Goal: Communication & Community: Share content

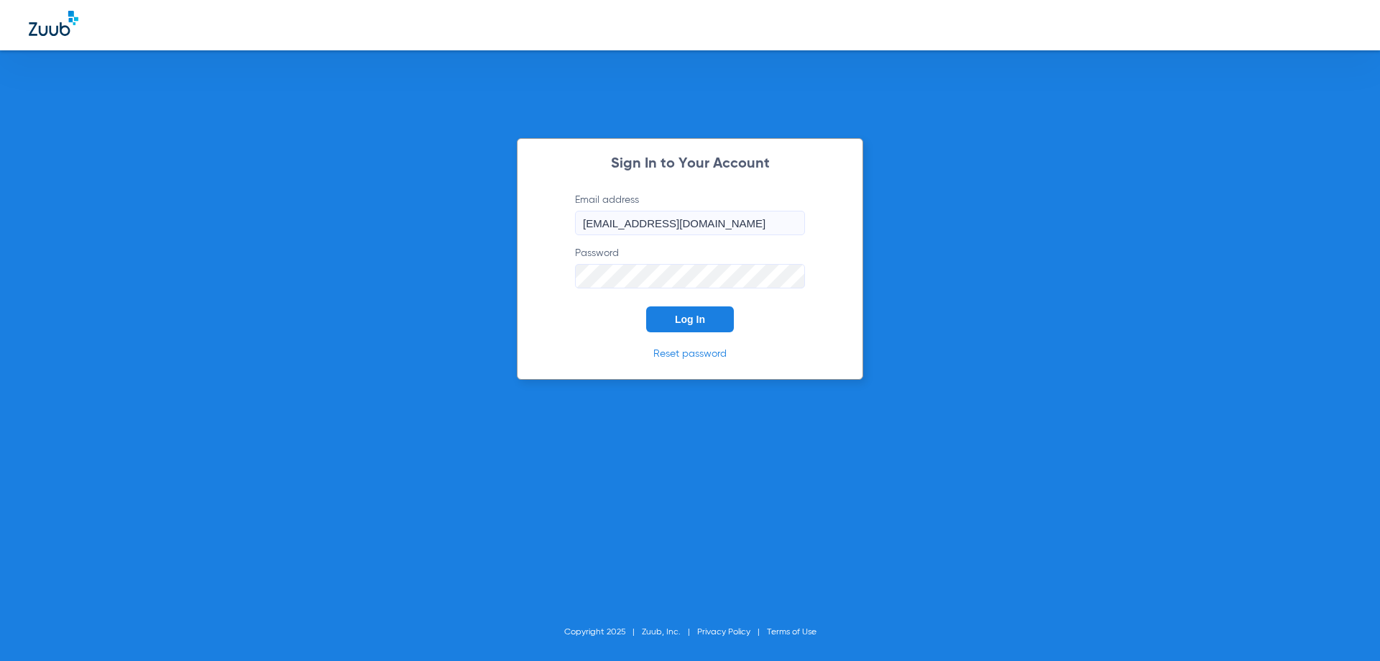
click at [689, 330] on button "Log In" at bounding box center [690, 319] width 88 height 26
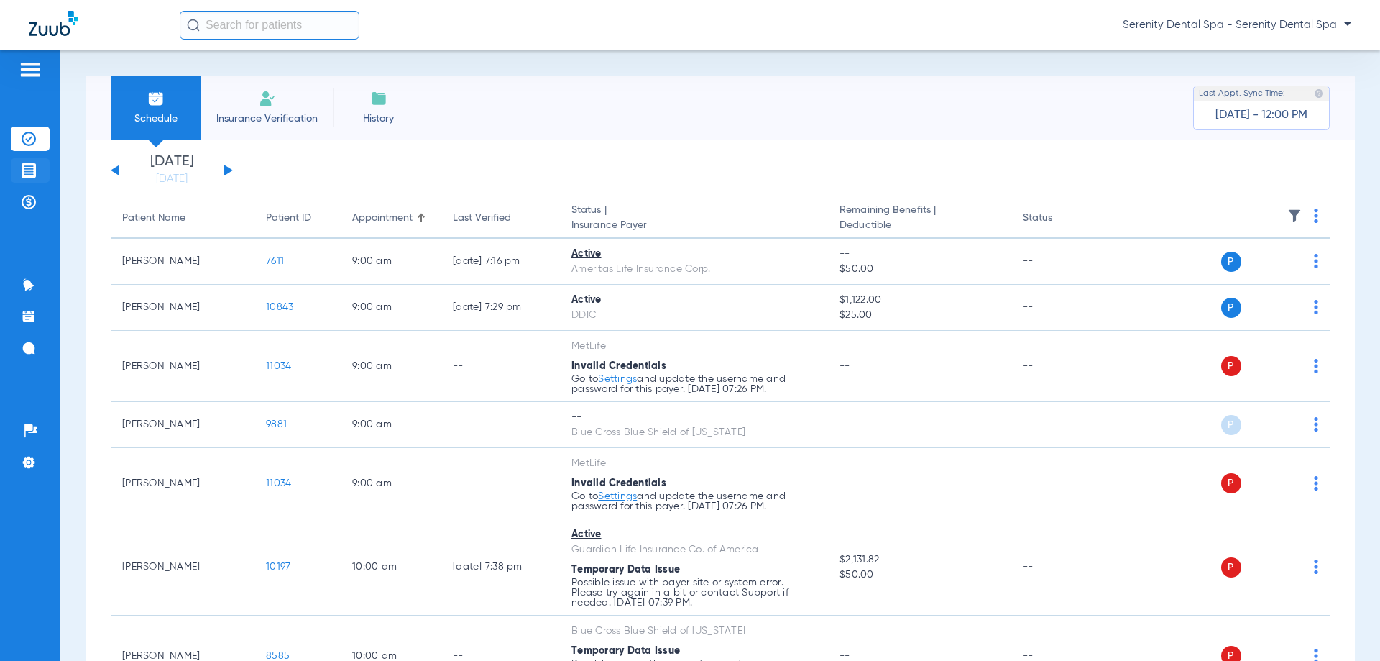
click at [17, 170] on li "Treatment Acceptance" at bounding box center [30, 170] width 39 height 24
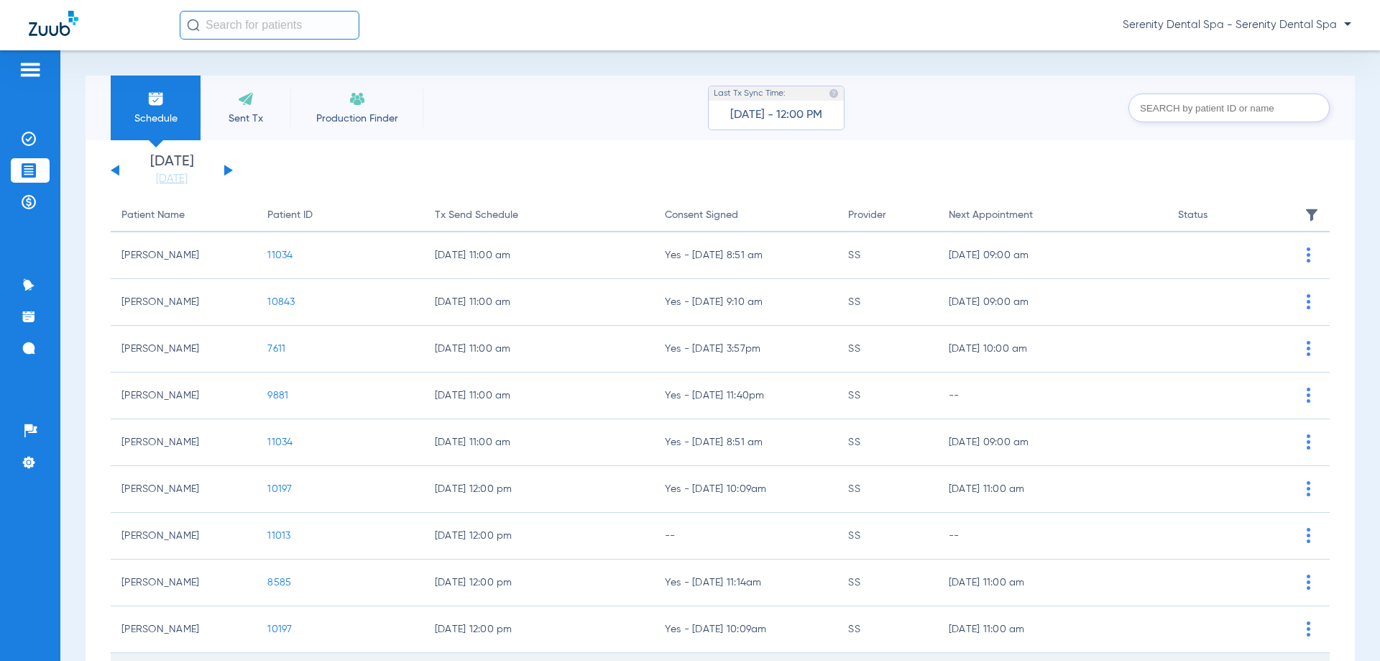
scroll to position [144, 0]
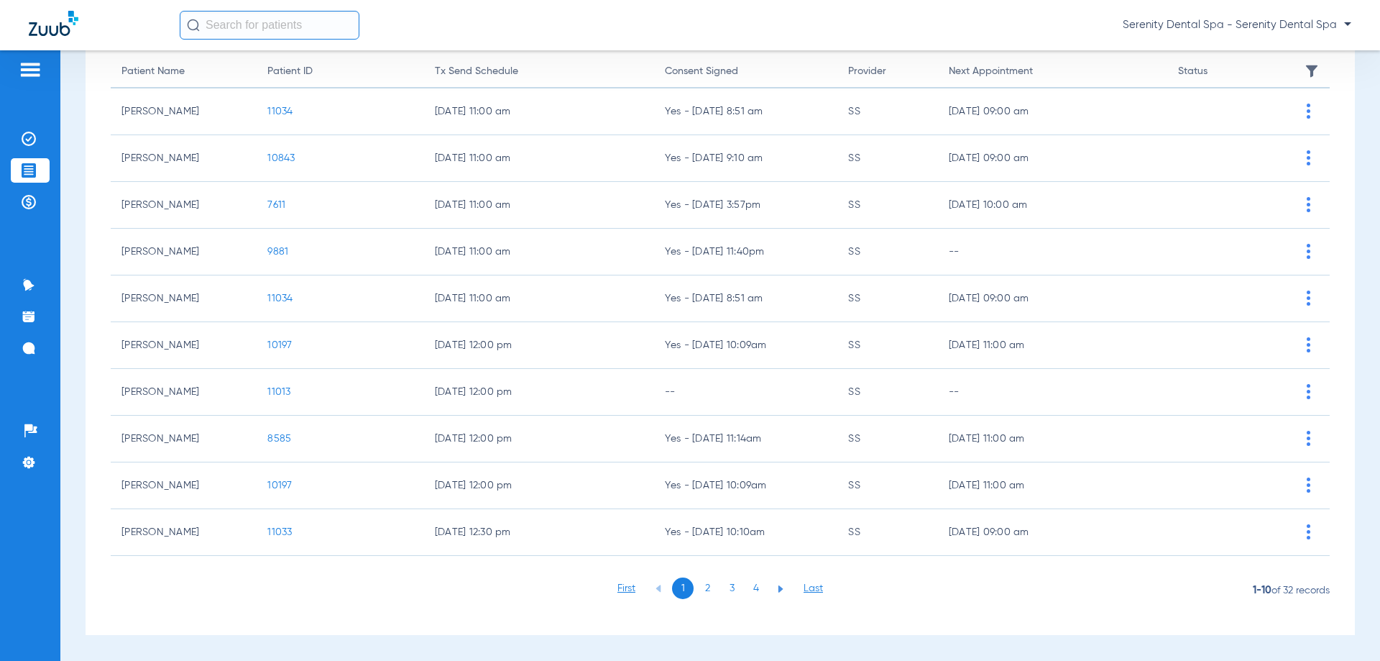
click at [721, 592] on li "3" at bounding box center [732, 588] width 22 height 22
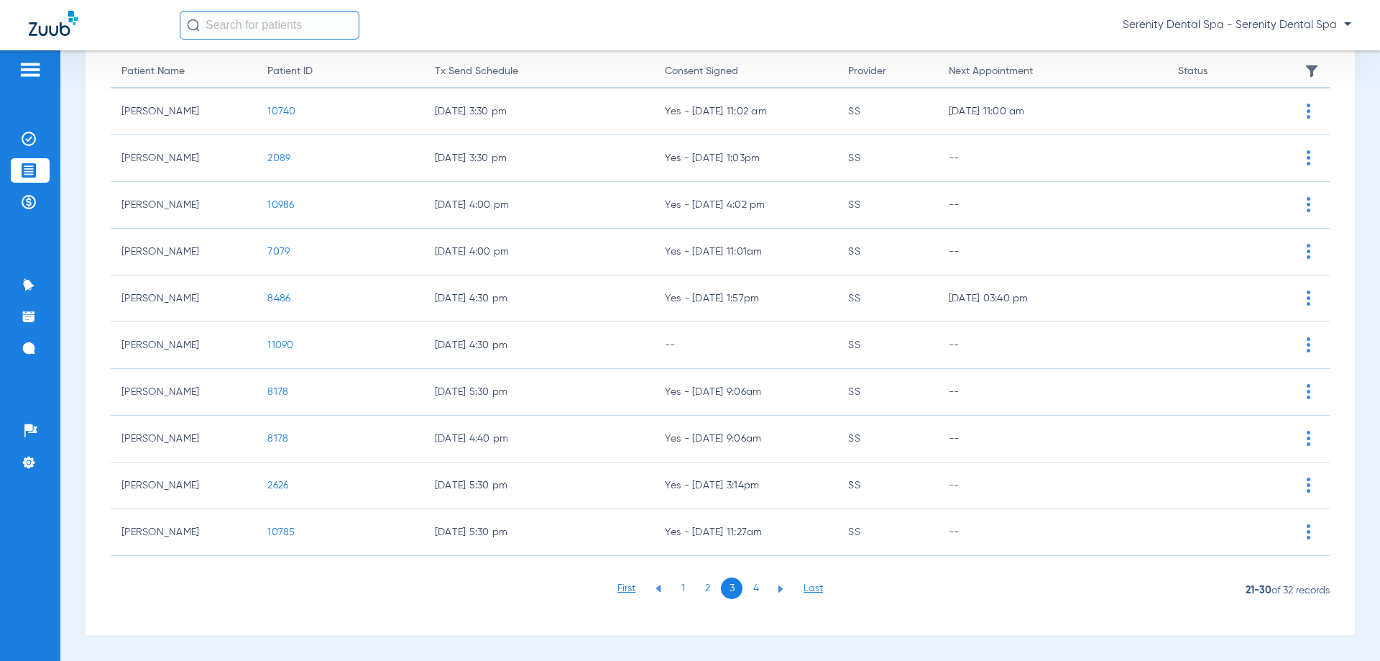
click at [708, 588] on li "2" at bounding box center [708, 588] width 22 height 22
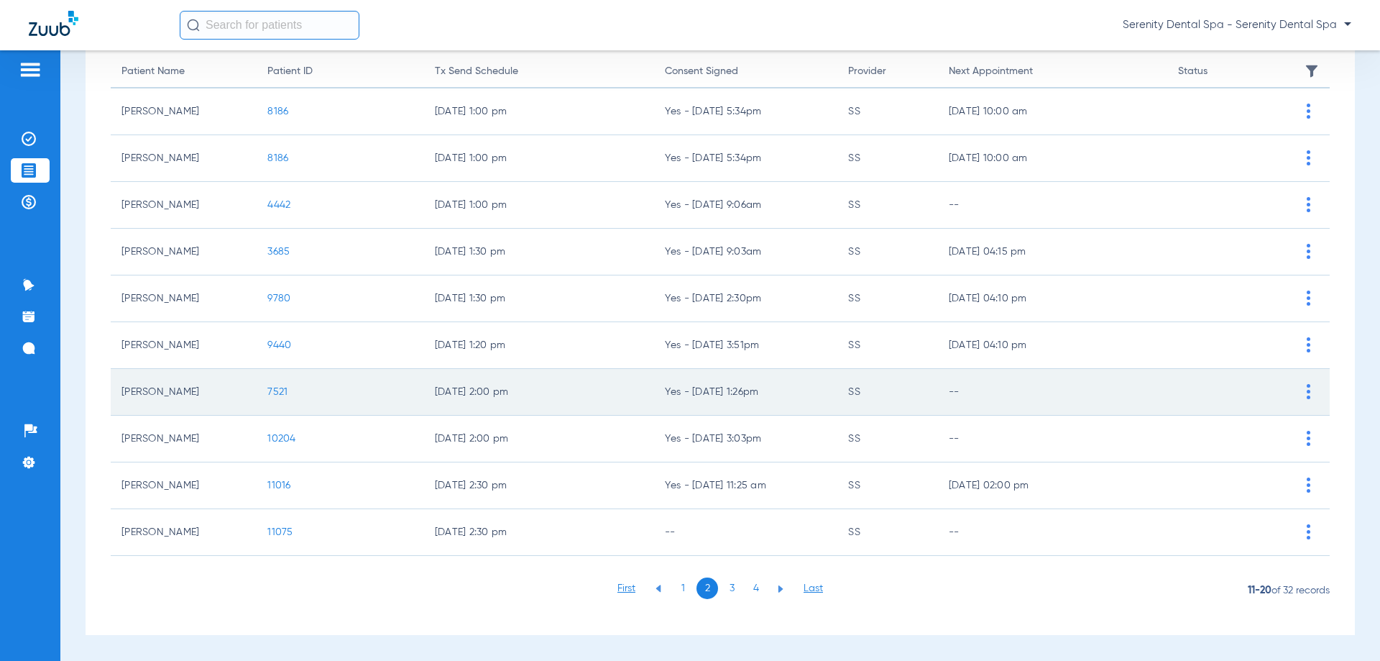
click at [284, 392] on span "7521" at bounding box center [277, 392] width 20 height 10
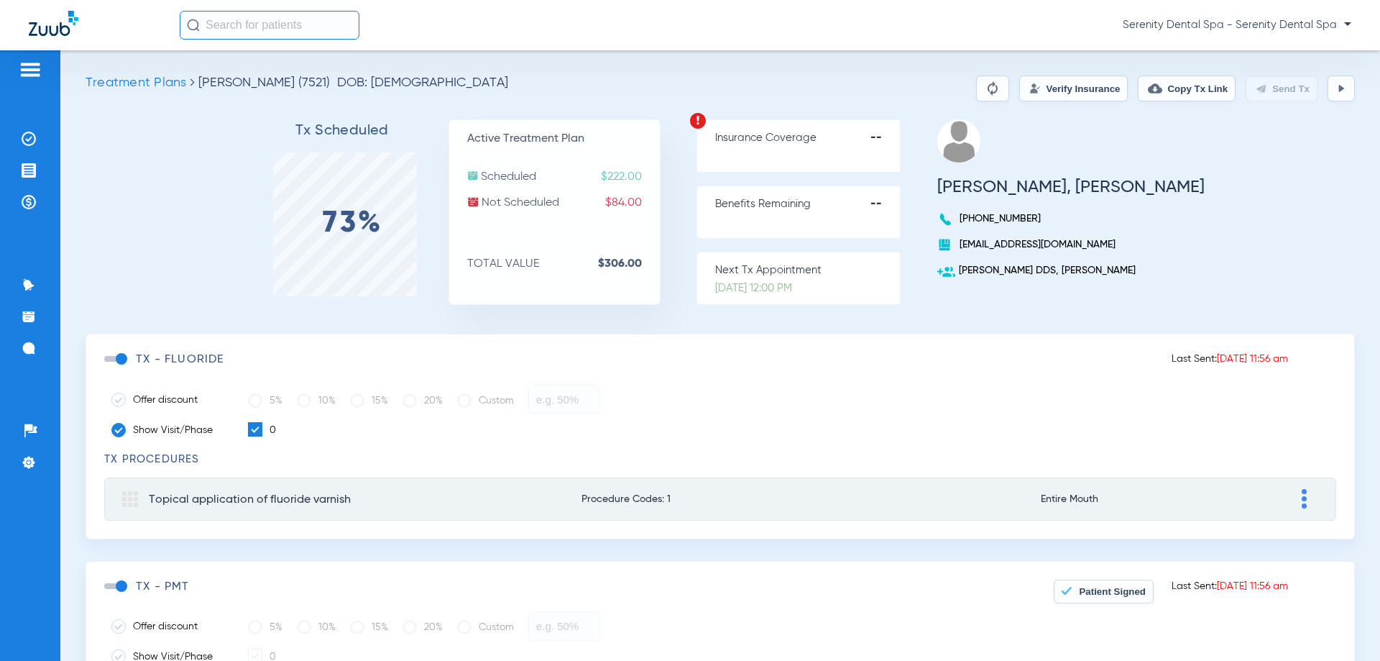
click at [121, 356] on span at bounding box center [115, 359] width 22 height 6
click at [107, 366] on input "checkbox" at bounding box center [107, 366] width 0 height 0
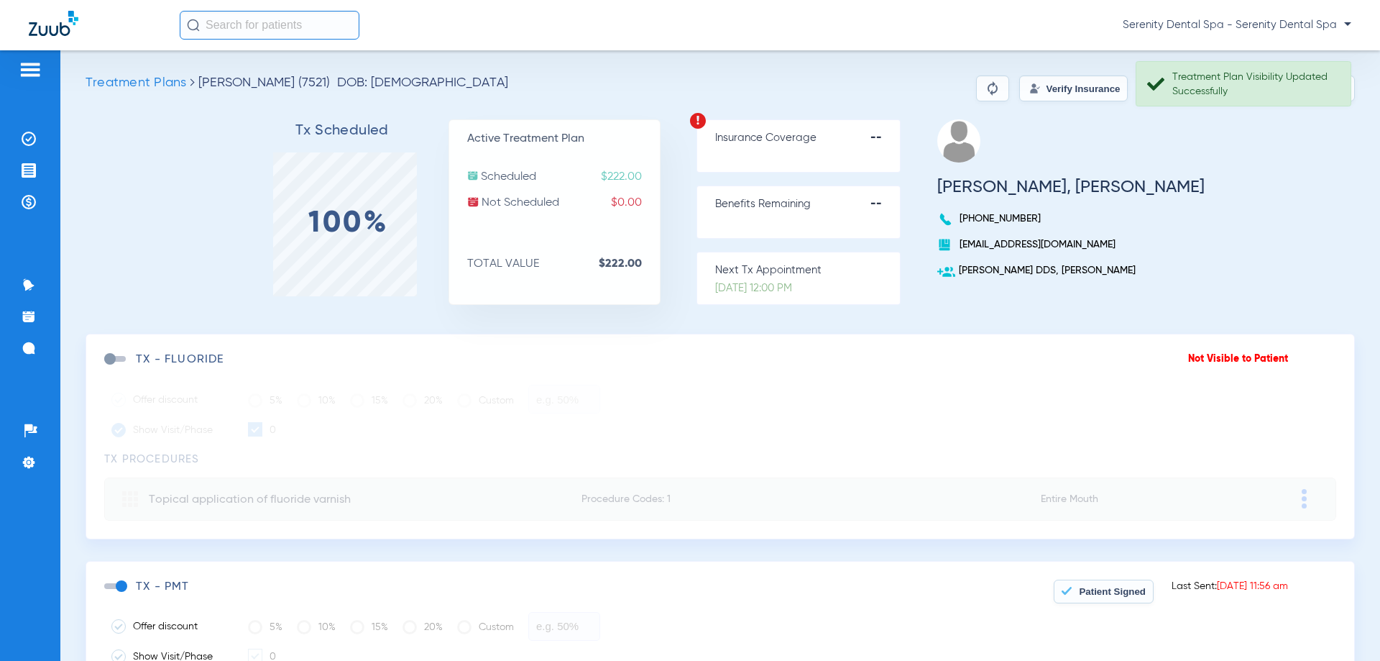
click at [1114, 594] on span "Patient Signed" at bounding box center [1112, 591] width 67 height 11
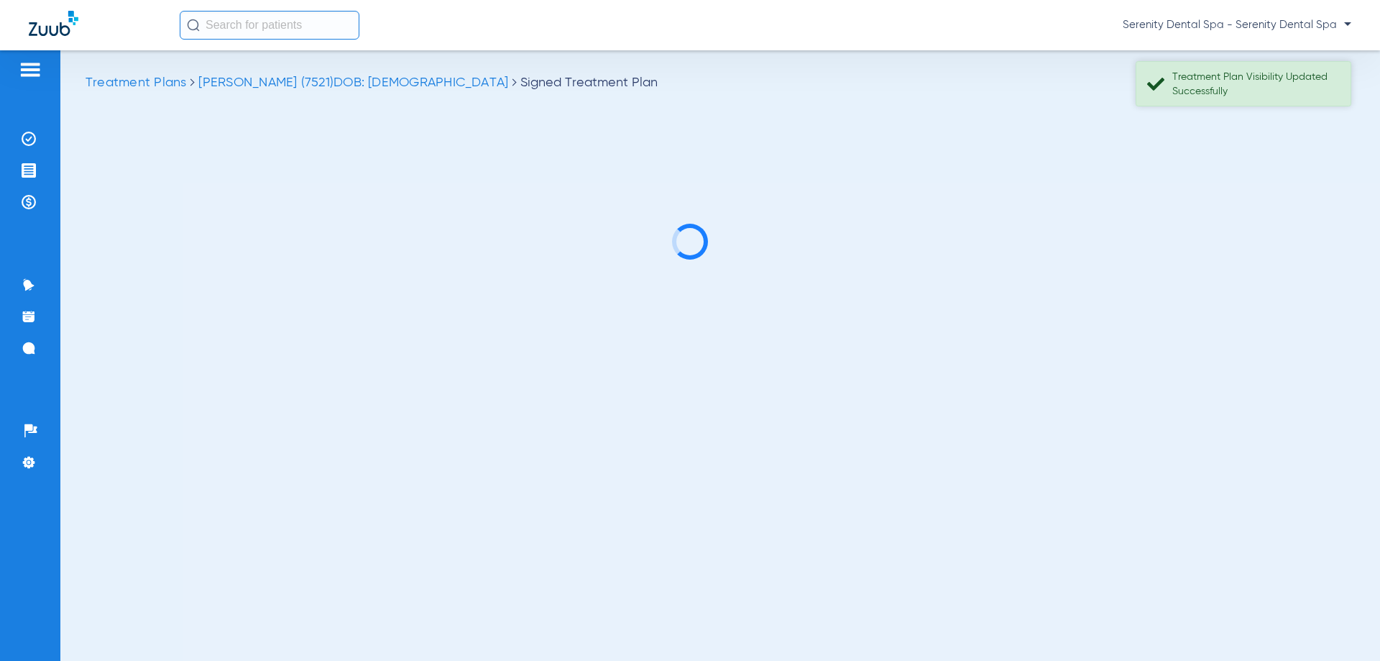
click at [1247, 79] on div "Treatment Plan Visibility Updated Successfully" at bounding box center [1256, 84] width 166 height 29
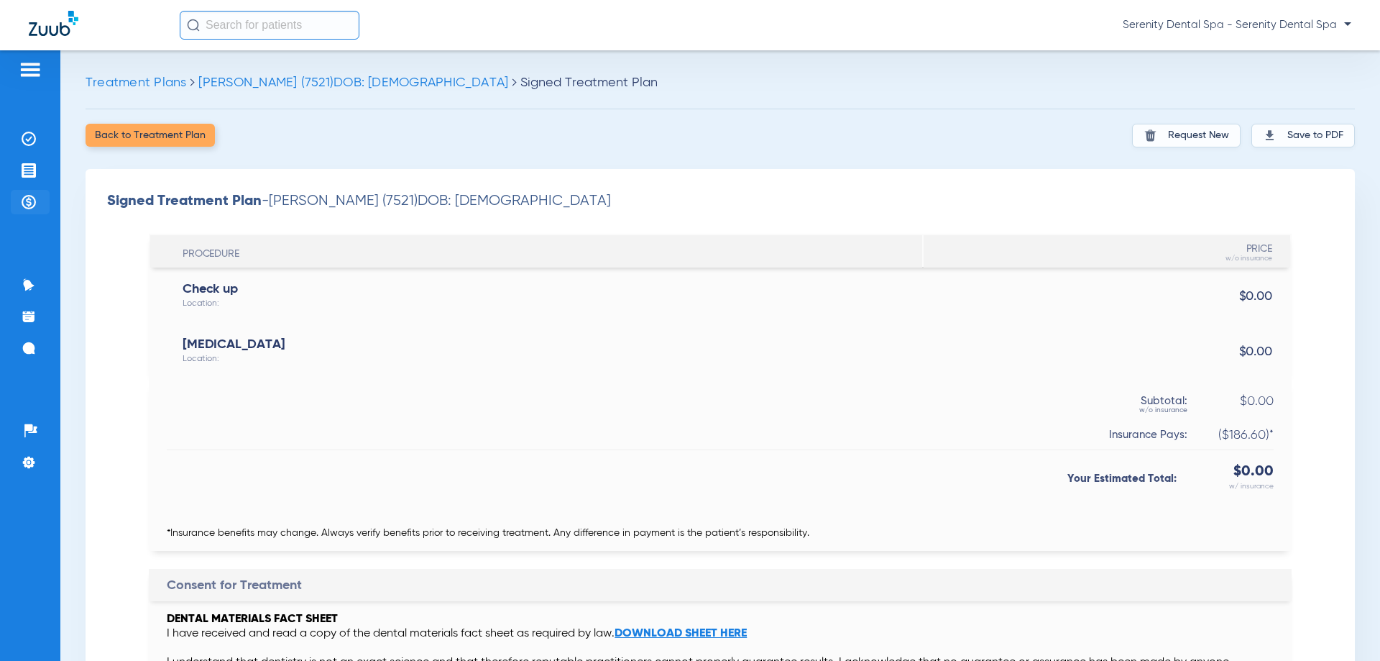
click at [16, 194] on li "Payments & A/R" at bounding box center [30, 202] width 39 height 24
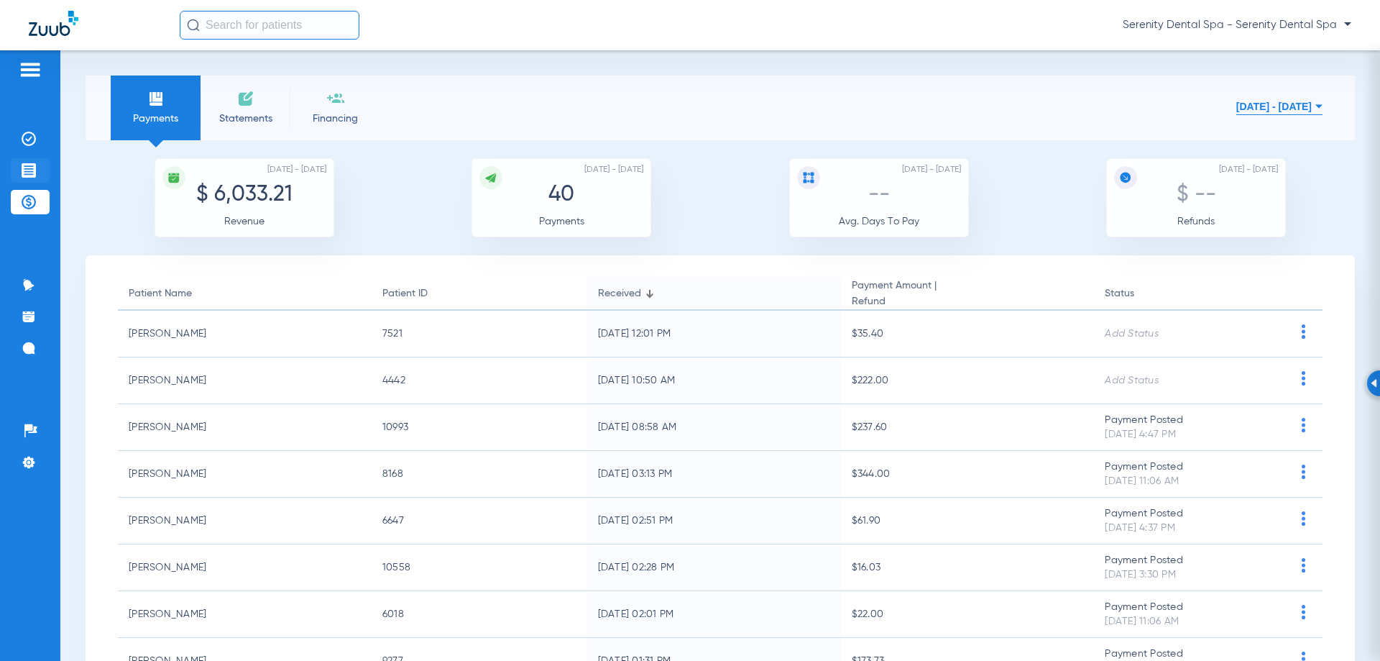
click at [41, 171] on li "Treatment Acceptance" at bounding box center [30, 170] width 39 height 24
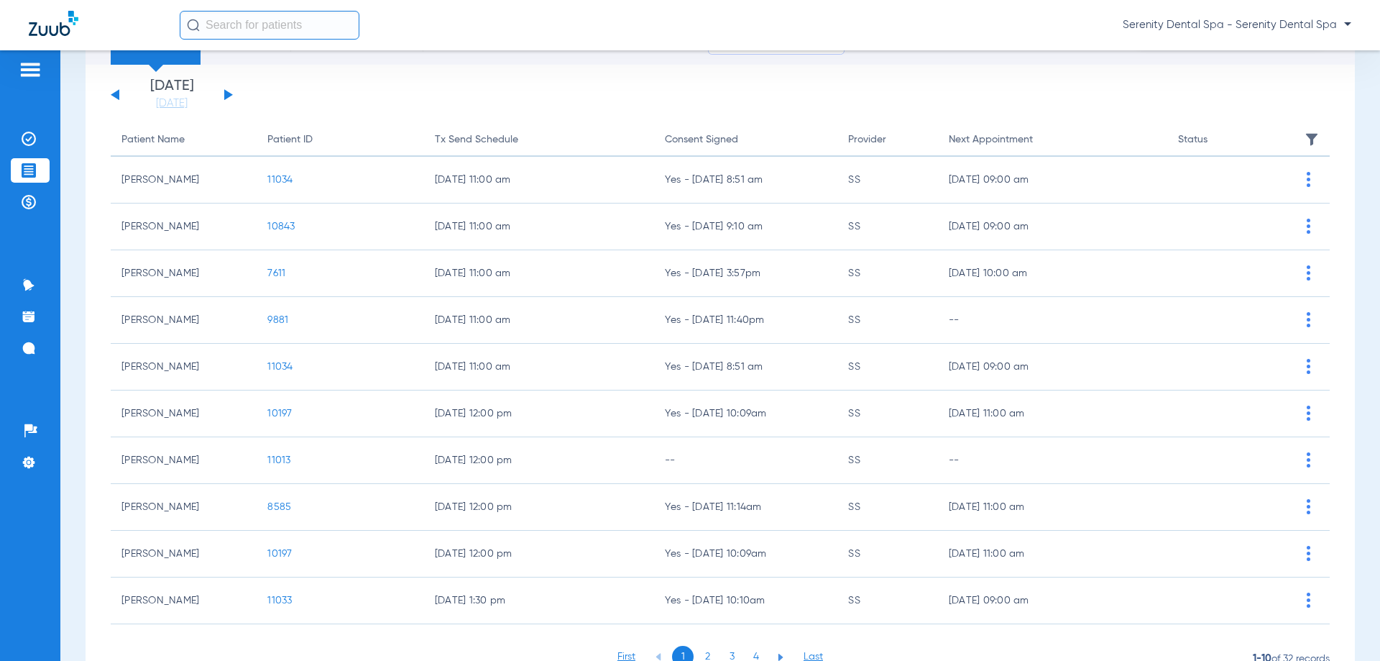
scroll to position [144, 0]
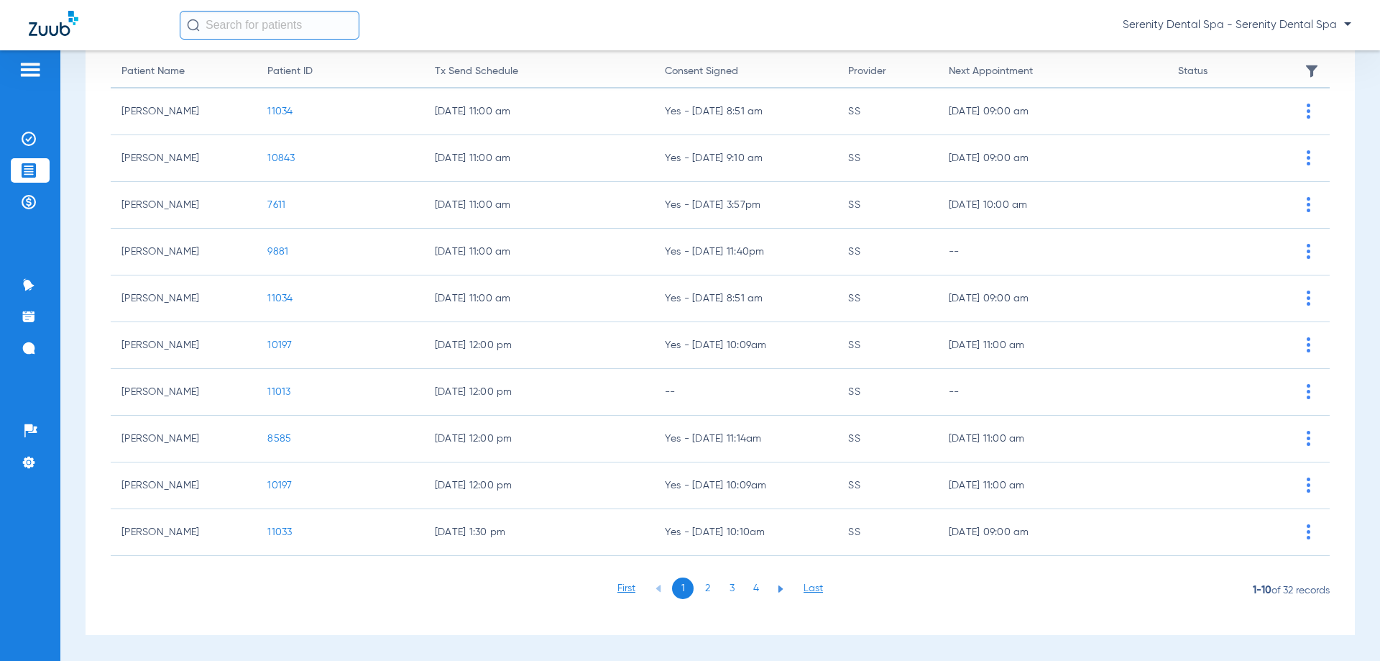
click at [733, 587] on li "3" at bounding box center [732, 588] width 22 height 22
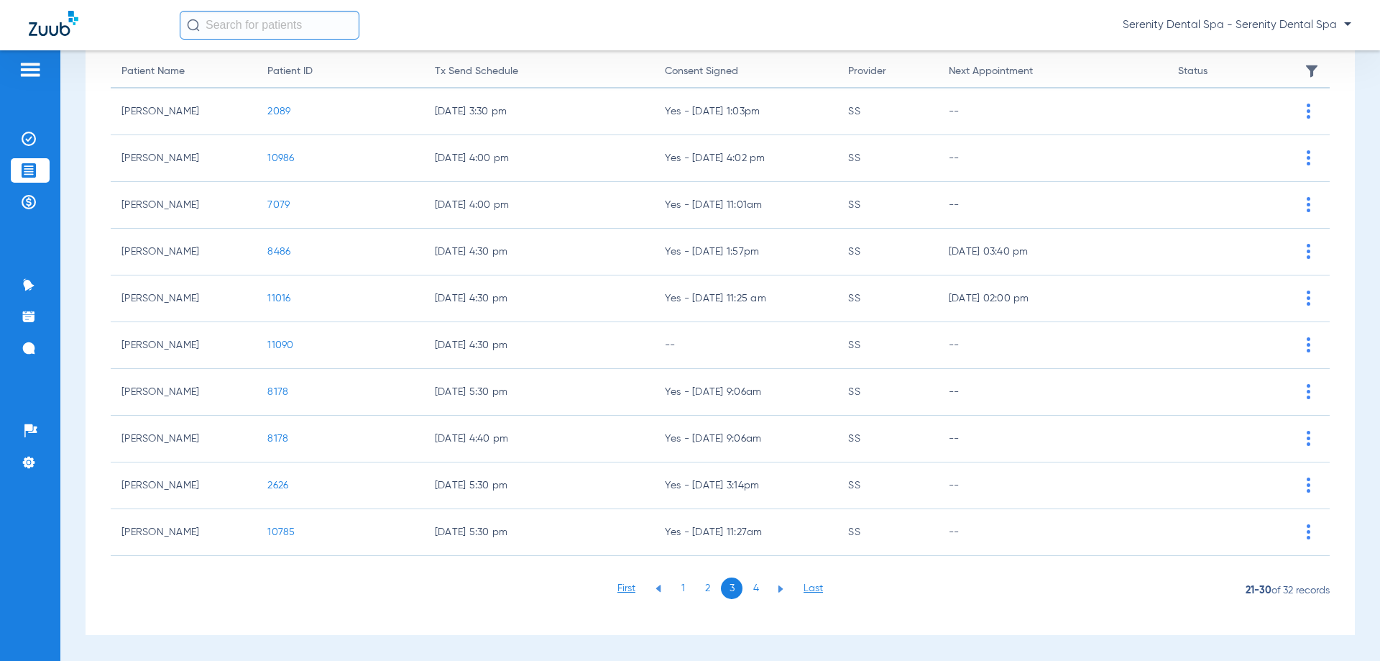
click at [697, 586] on li "2" at bounding box center [708, 588] width 22 height 22
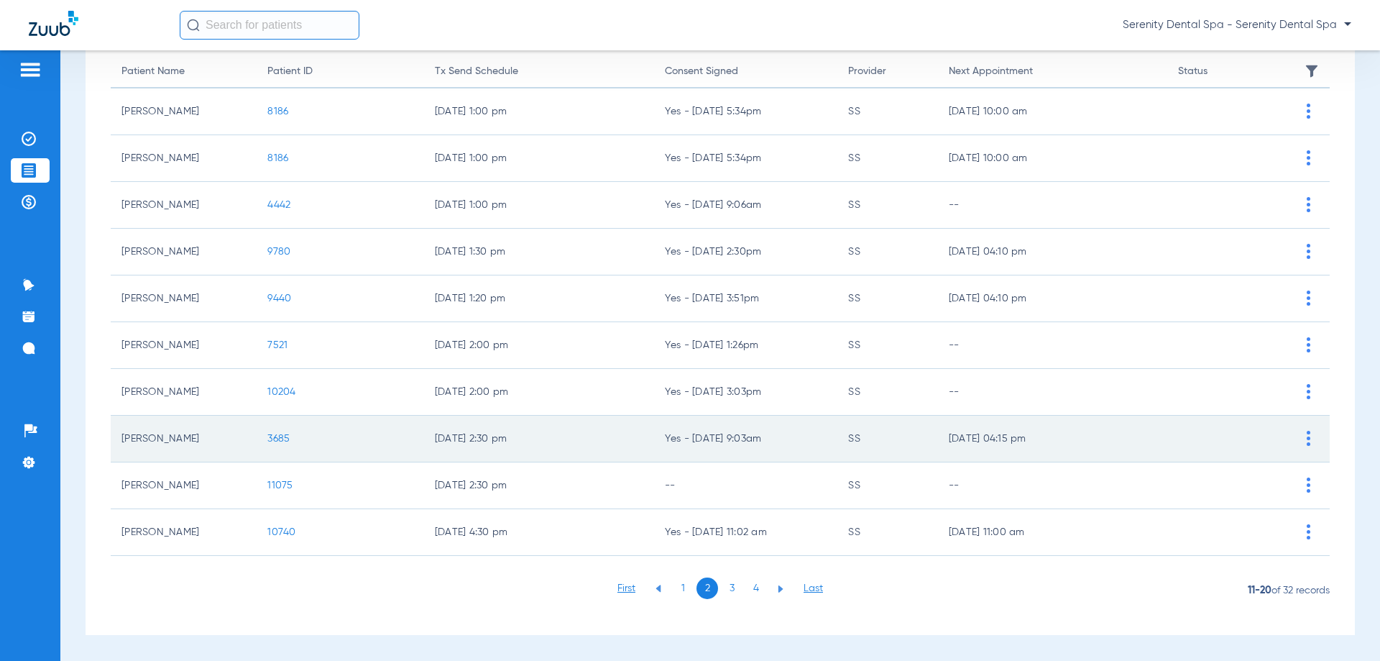
click at [279, 442] on span "3685" at bounding box center [278, 439] width 22 height 10
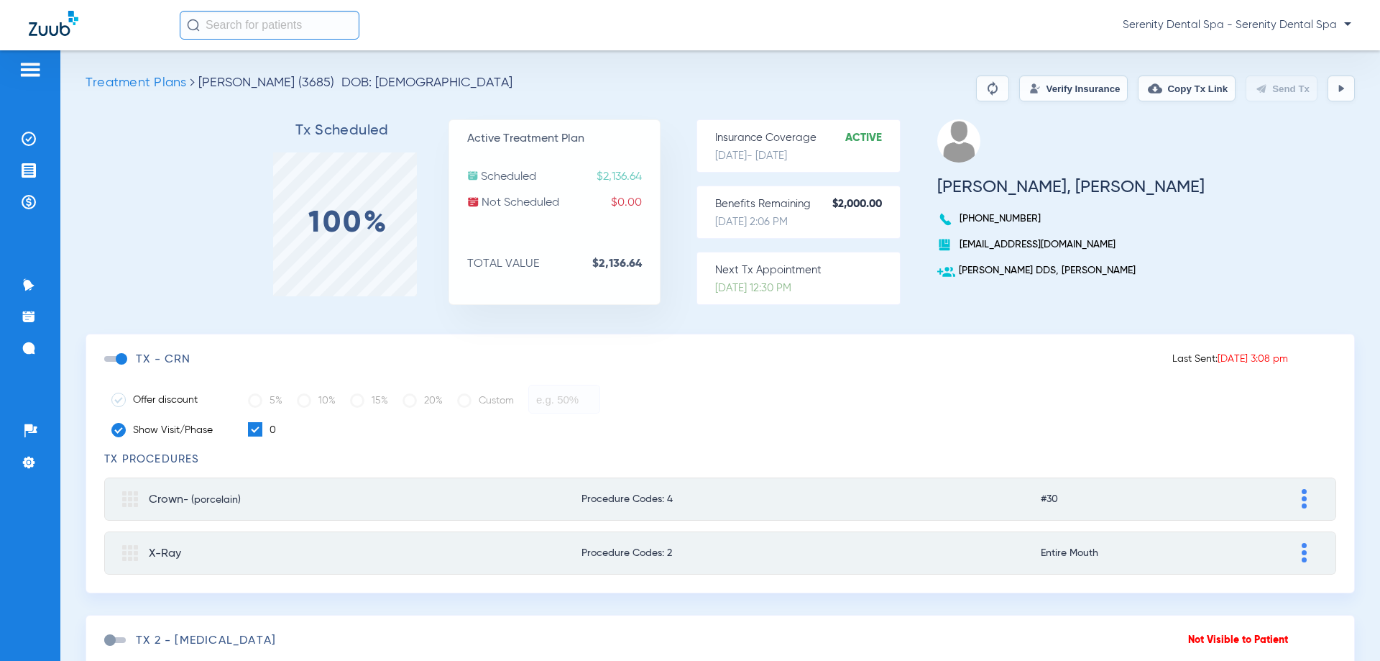
click at [1174, 87] on button "Copy Tx Link" at bounding box center [1187, 88] width 98 height 26
click at [29, 353] on img at bounding box center [29, 348] width 14 height 14
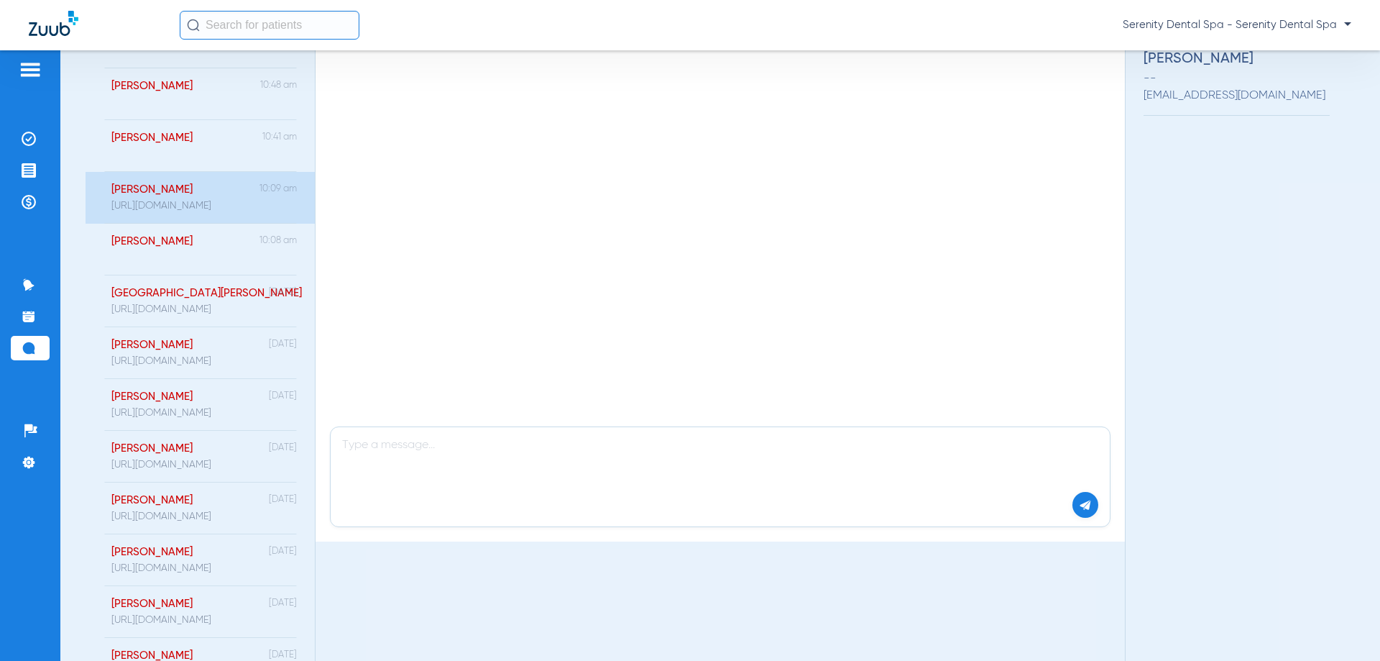
scroll to position [144, 0]
click at [211, 360] on div "[URL][DOMAIN_NAME]" at bounding box center [161, 362] width 100 height 12
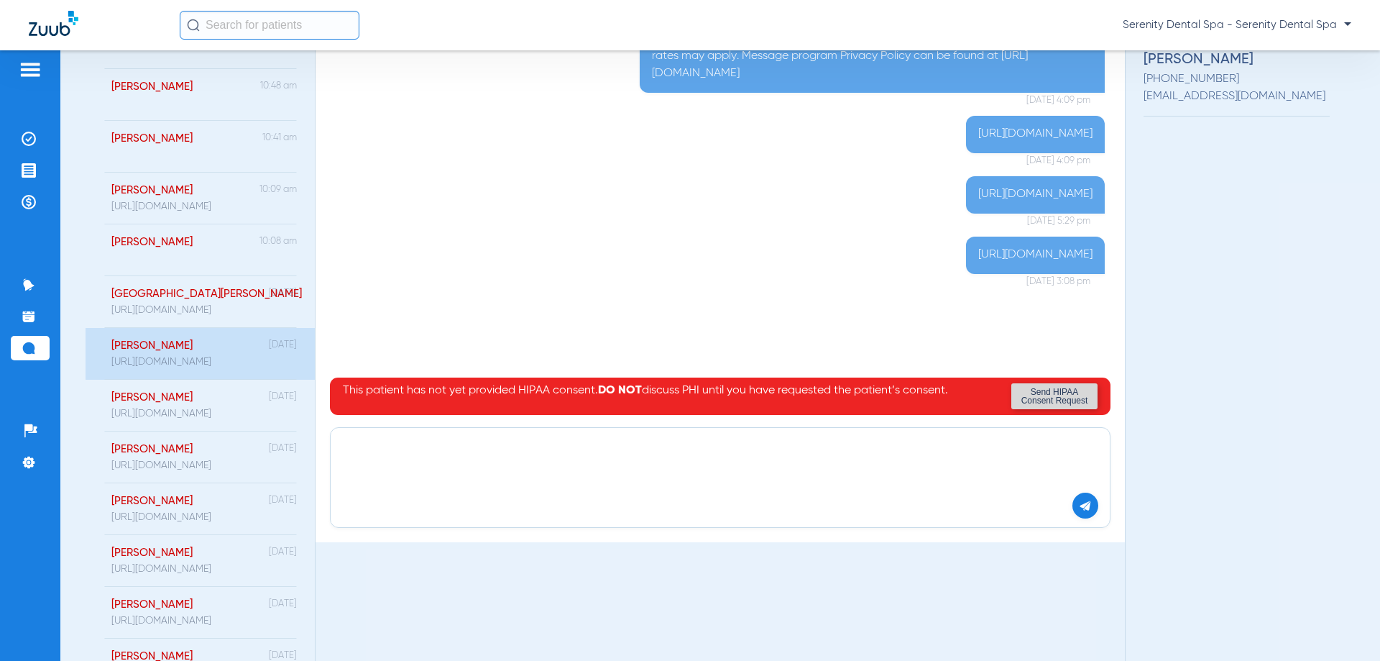
paste textarea "[URL][DOMAIN_NAME]"
type textarea "[URL][DOMAIN_NAME]"
click at [1079, 504] on img at bounding box center [1085, 505] width 13 height 13
click at [28, 174] on img at bounding box center [29, 170] width 14 height 14
